Goal: Navigation & Orientation: Find specific page/section

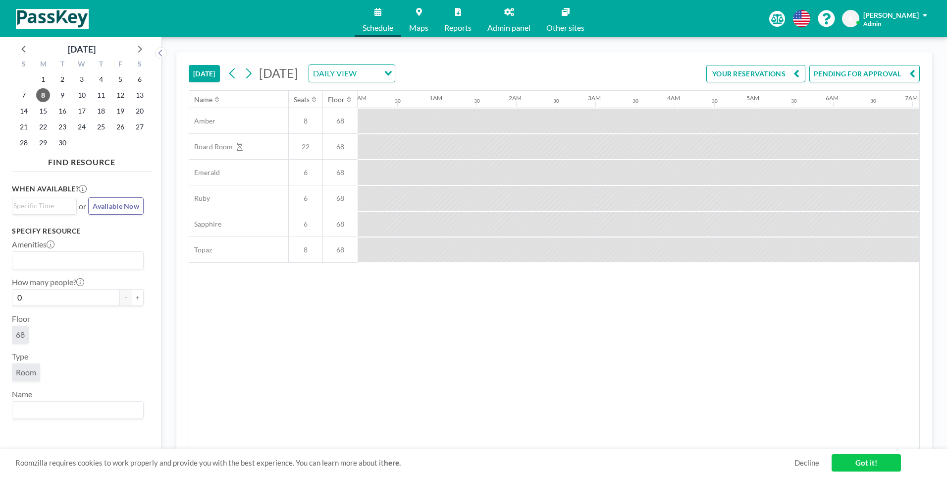
scroll to position [0, 674]
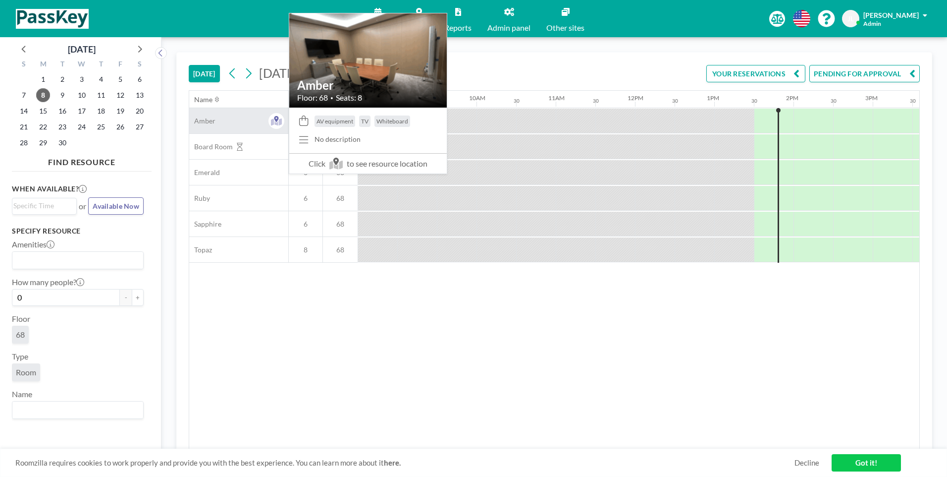
click at [198, 119] on span "Amber" at bounding box center [202, 120] width 26 height 9
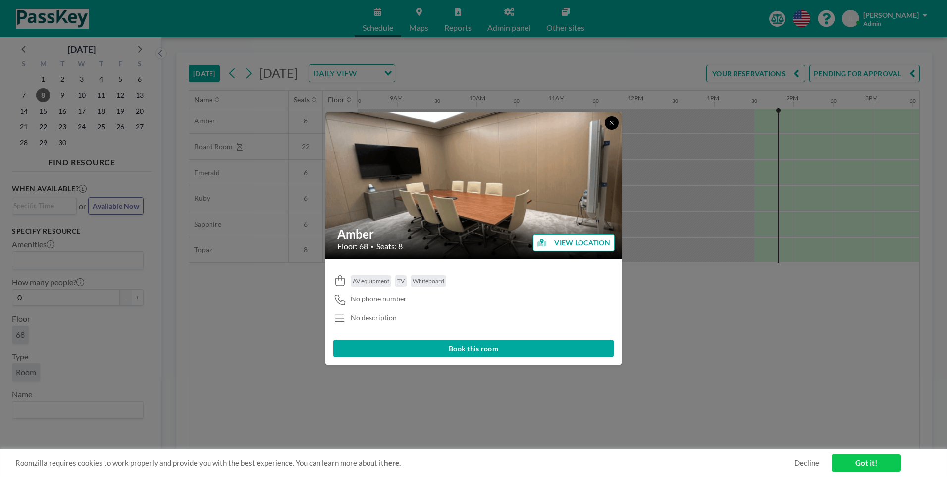
click at [612, 120] on icon at bounding box center [612, 123] width 6 height 6
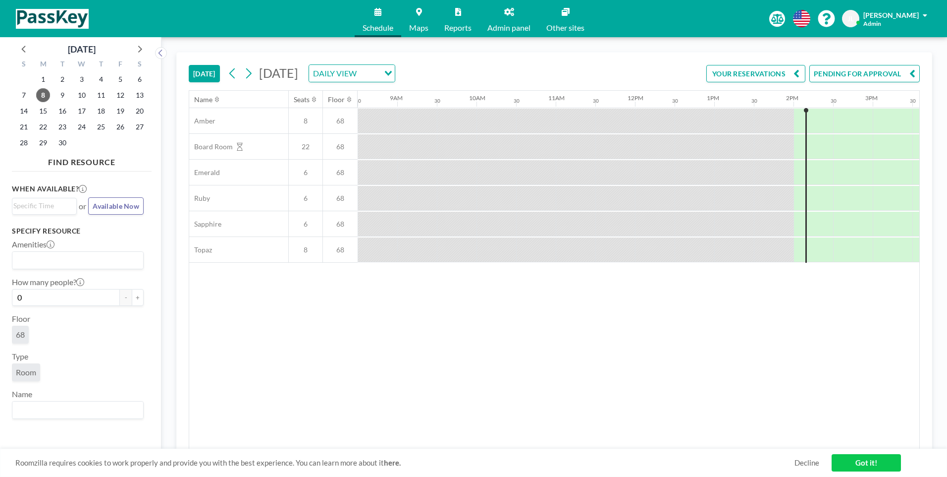
click at [518, 18] on link "Admin panel" at bounding box center [508, 18] width 59 height 37
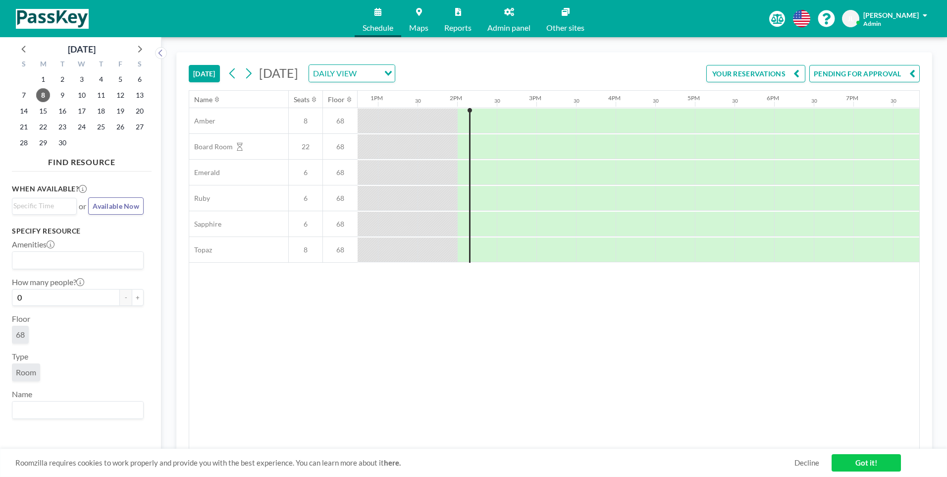
scroll to position [0, 1070]
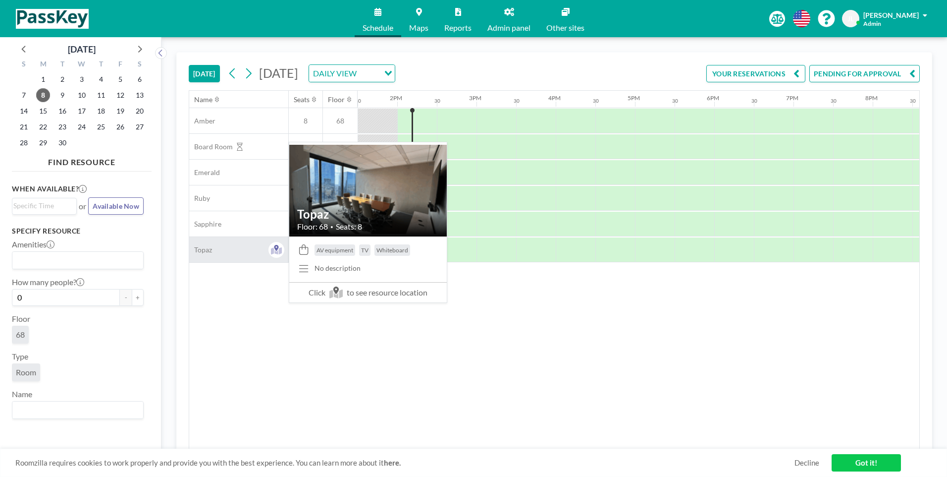
click at [236, 252] on div "Topaz" at bounding box center [238, 249] width 99 height 25
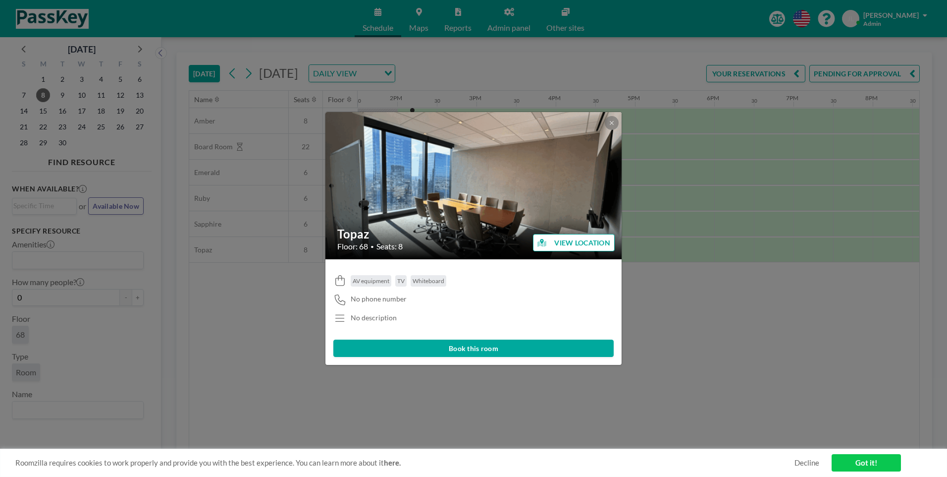
click at [564, 239] on button "VIEW LOCATION" at bounding box center [574, 242] width 82 height 17
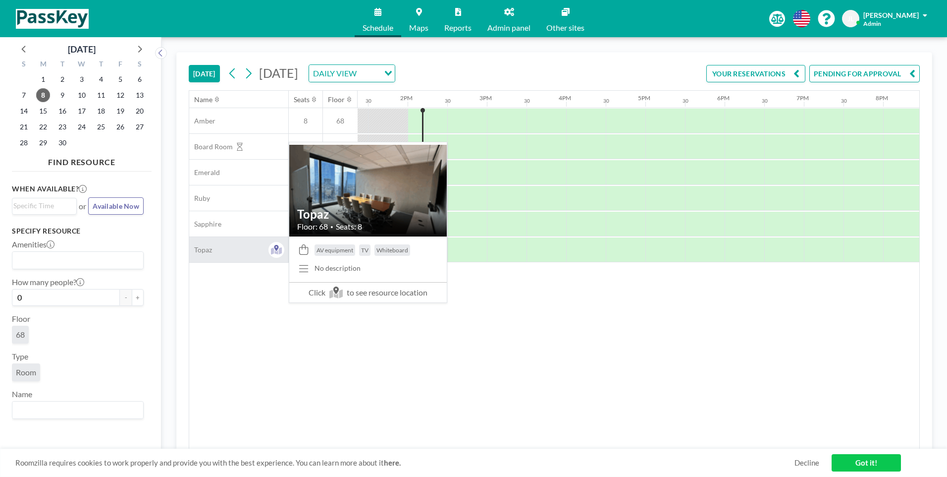
scroll to position [0, 1070]
click at [208, 248] on span "Topaz" at bounding box center [200, 249] width 23 height 9
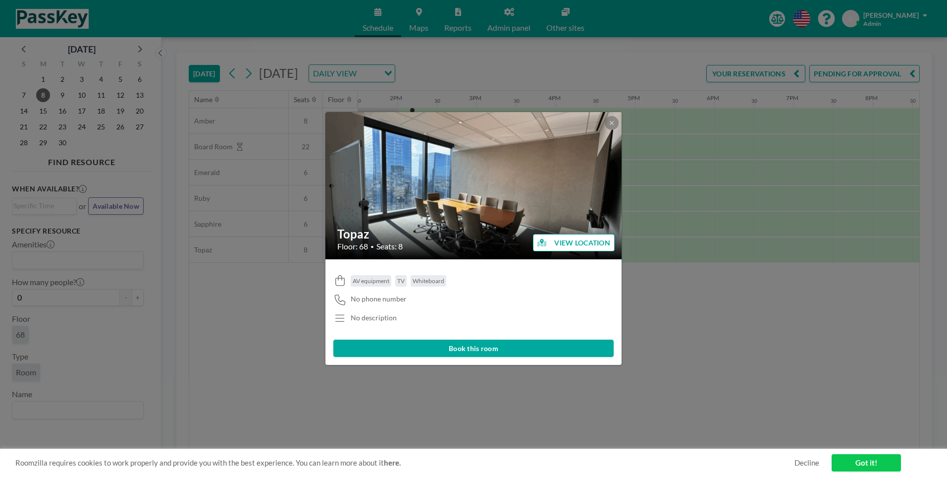
click at [448, 200] on img at bounding box center [473, 186] width 297 height 168
click at [609, 120] on icon at bounding box center [612, 123] width 6 height 6
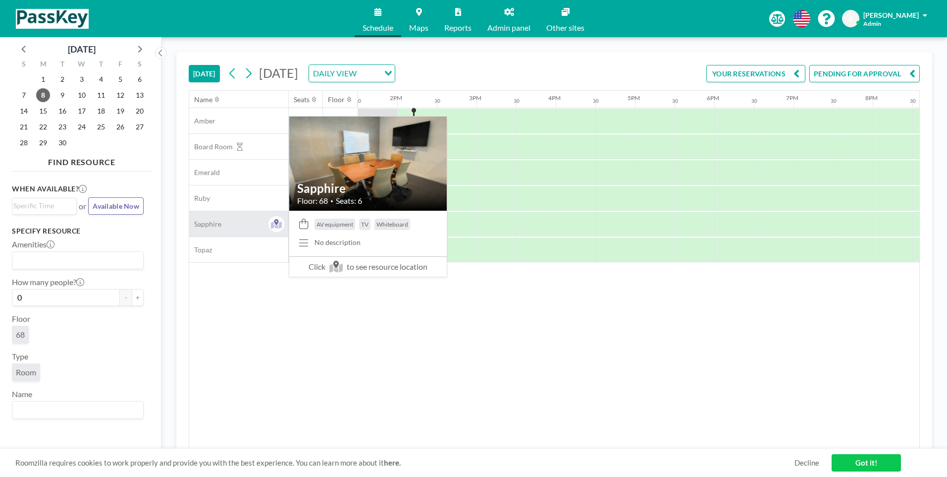
click at [218, 224] on span "Sapphire" at bounding box center [205, 223] width 32 height 9
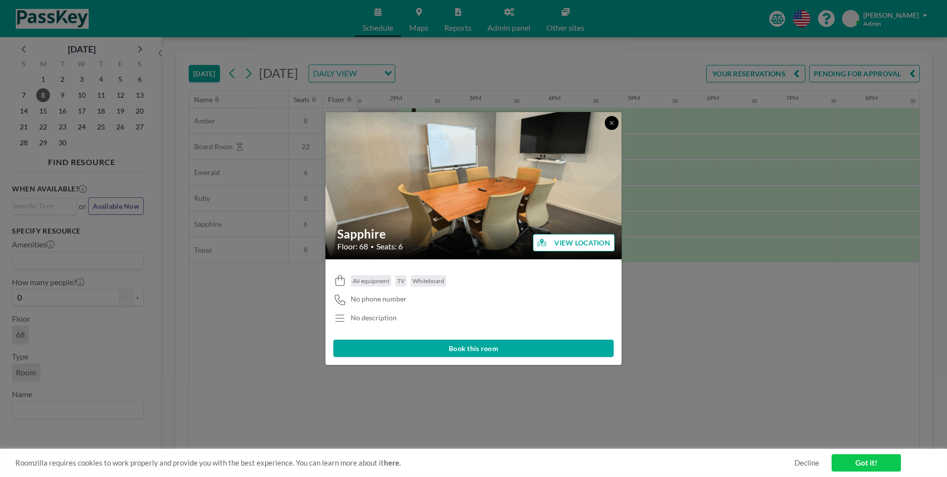
click at [613, 120] on icon at bounding box center [612, 123] width 6 height 6
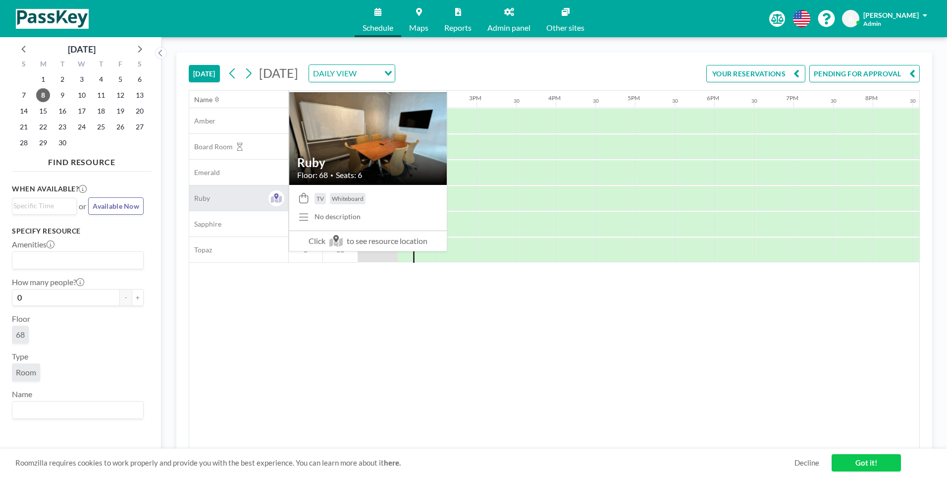
click at [210, 198] on div "Ruby" at bounding box center [238, 197] width 99 height 25
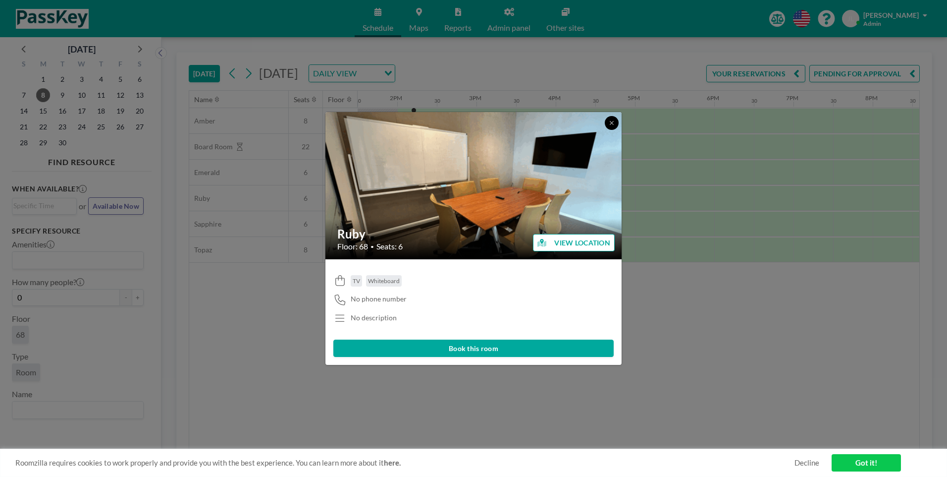
click at [613, 122] on icon at bounding box center [611, 122] width 3 height 3
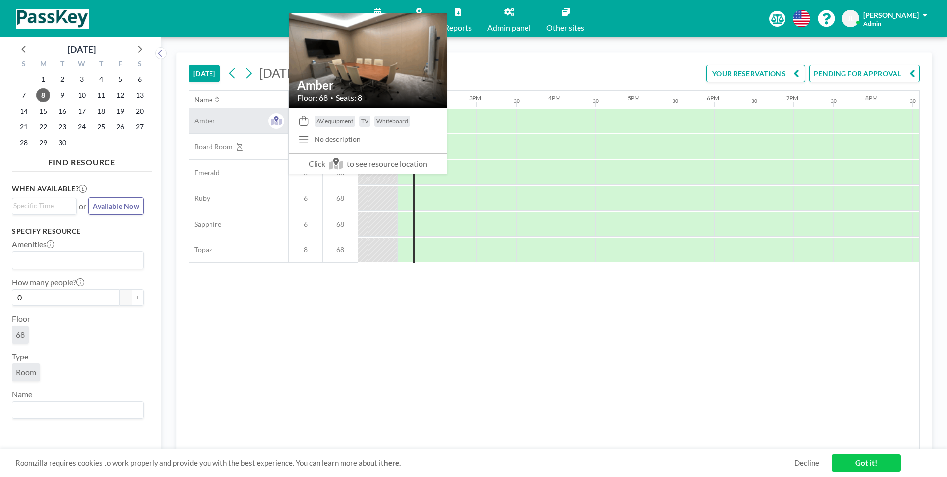
click at [209, 122] on span "Amber" at bounding box center [202, 120] width 26 height 9
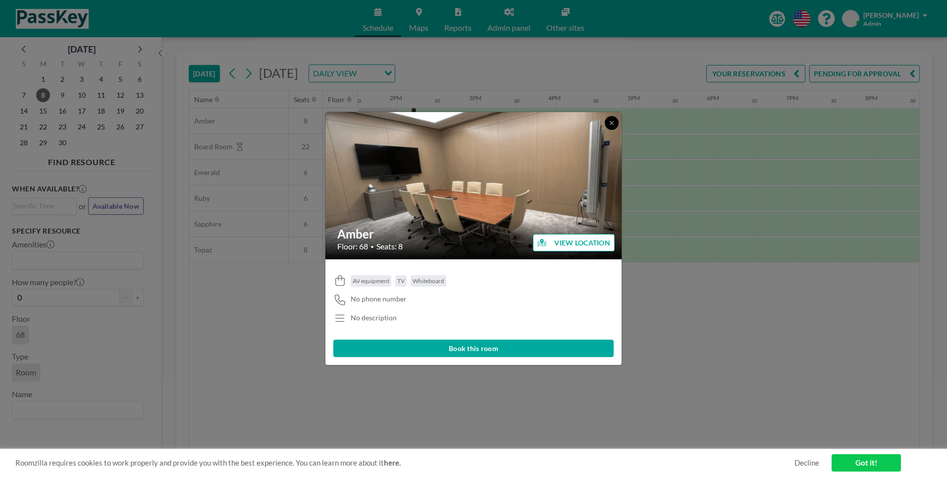
click at [614, 123] on icon at bounding box center [612, 123] width 6 height 6
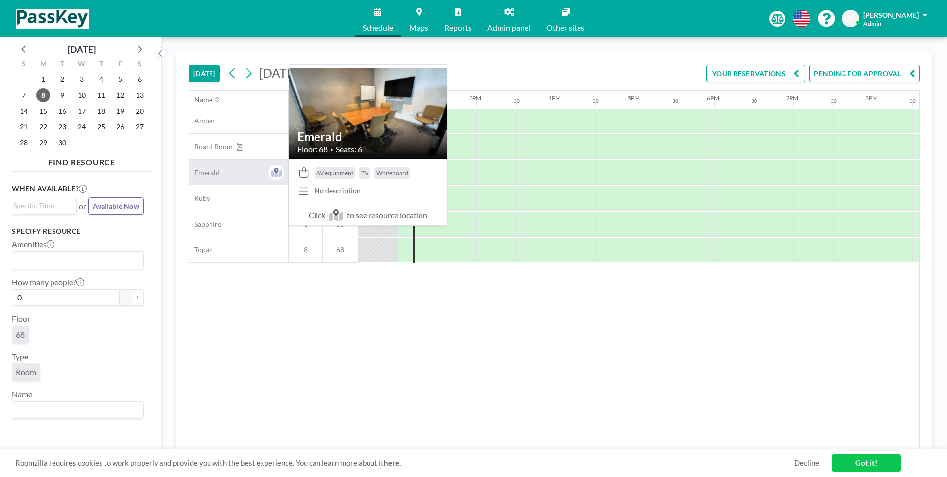
click at [218, 174] on span "Emerald" at bounding box center [204, 172] width 31 height 9
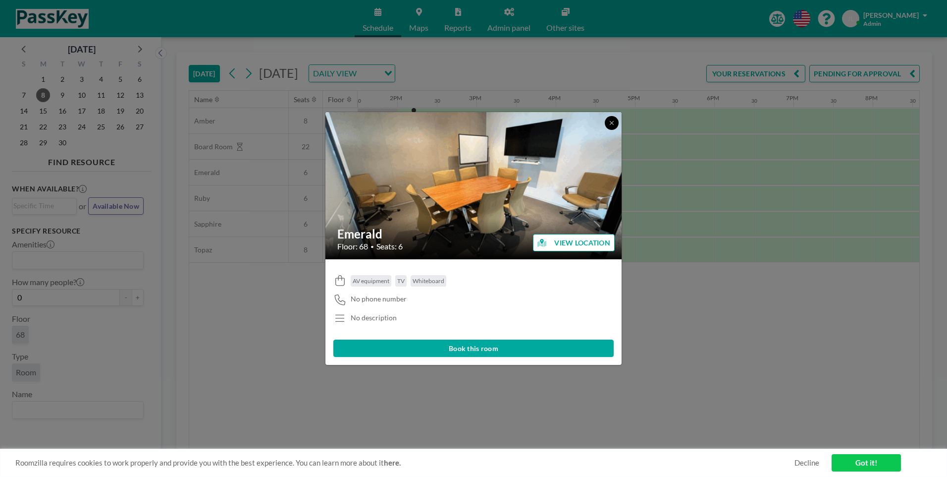
click at [611, 124] on icon at bounding box center [611, 122] width 3 height 3
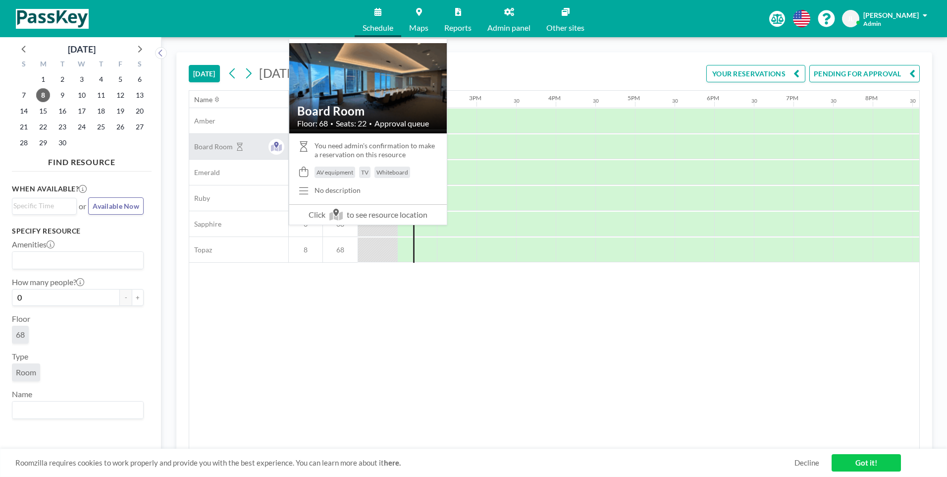
click at [212, 149] on span "Board Room" at bounding box center [211, 146] width 44 height 9
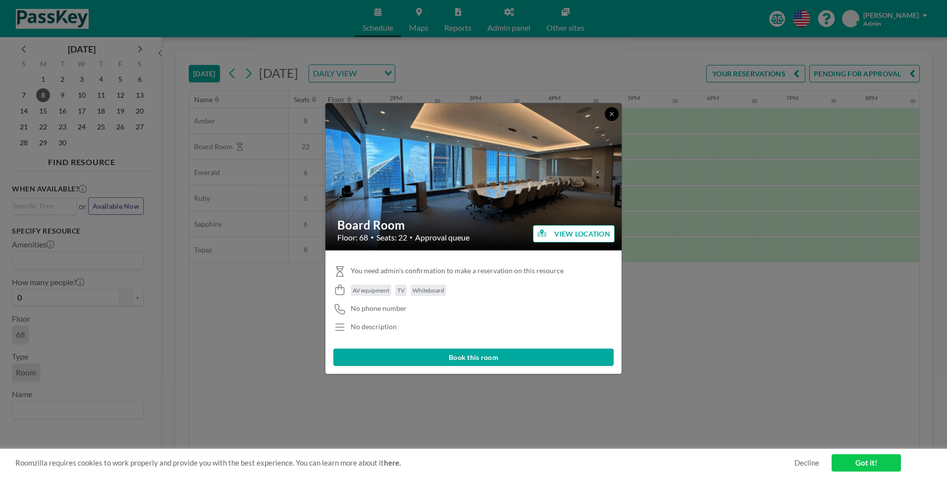
click at [608, 117] on button at bounding box center [612, 114] width 14 height 14
